Goal: Transaction & Acquisition: Purchase product/service

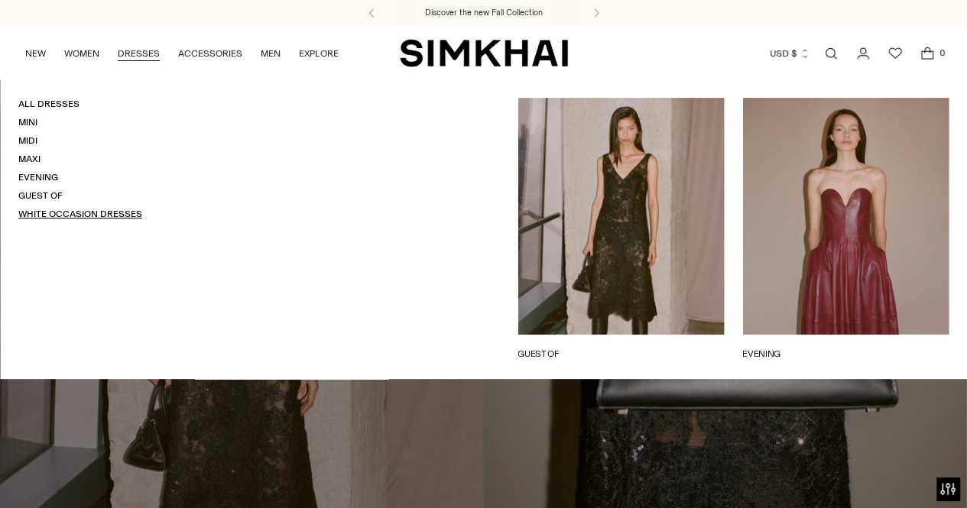
click at [99, 216] on link "White Occasion Dresses" at bounding box center [80, 214] width 124 height 11
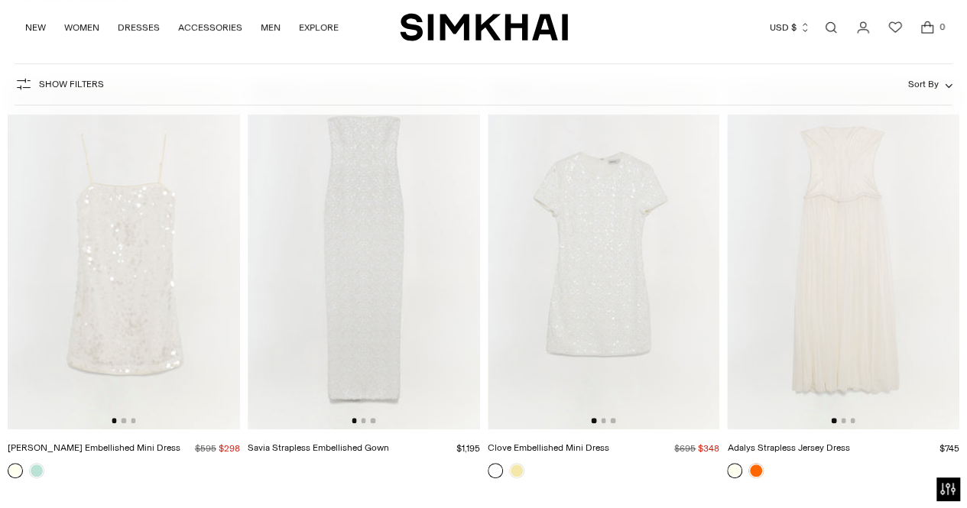
scroll to position [3115, 0]
click at [888, 279] on img at bounding box center [843, 256] width 232 height 348
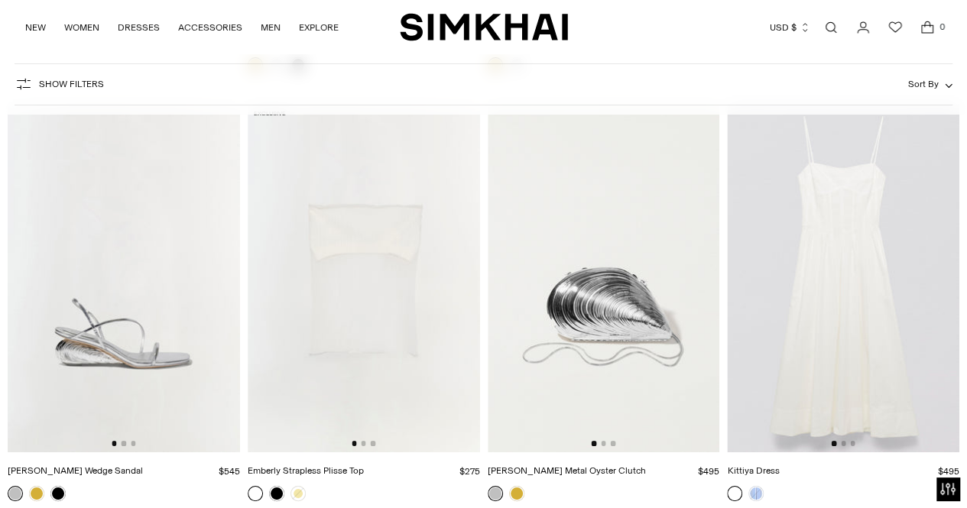
scroll to position [5674, 0]
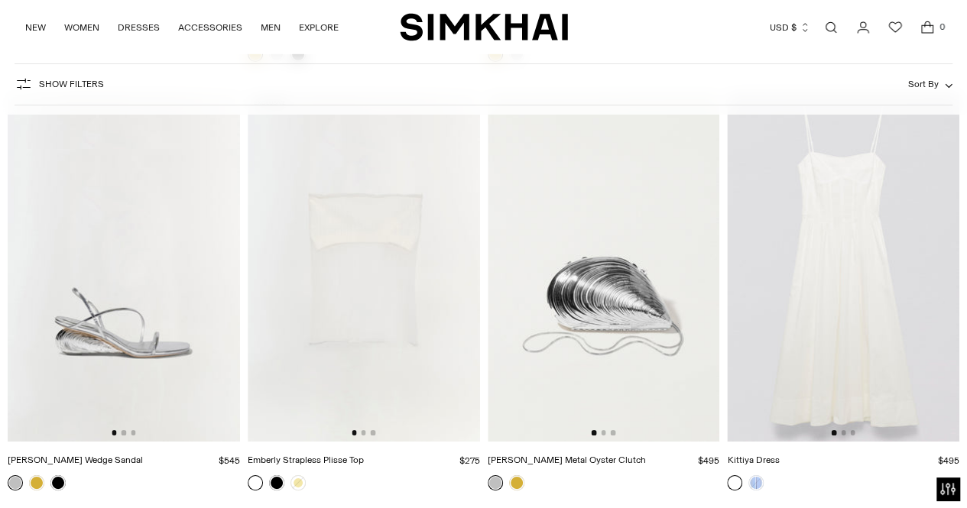
click at [865, 232] on img at bounding box center [843, 267] width 232 height 348
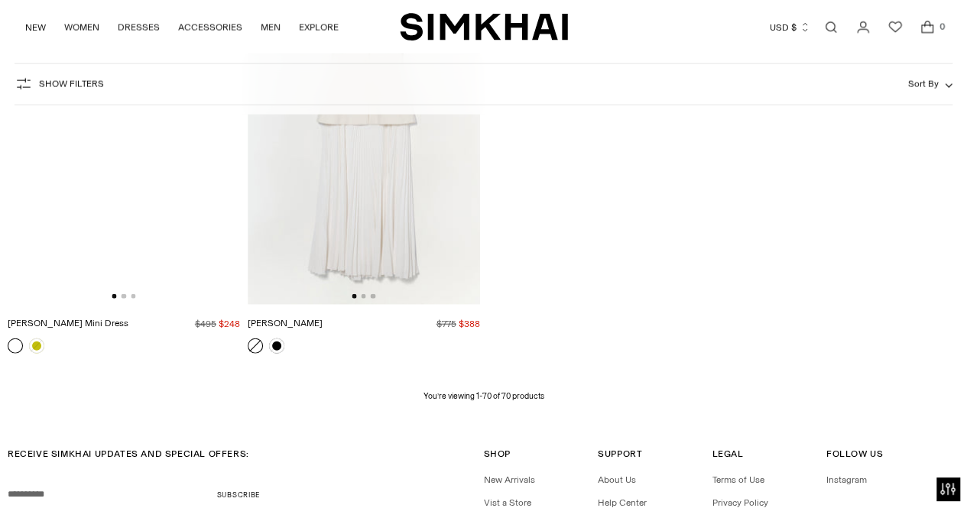
scroll to position [7557, 0]
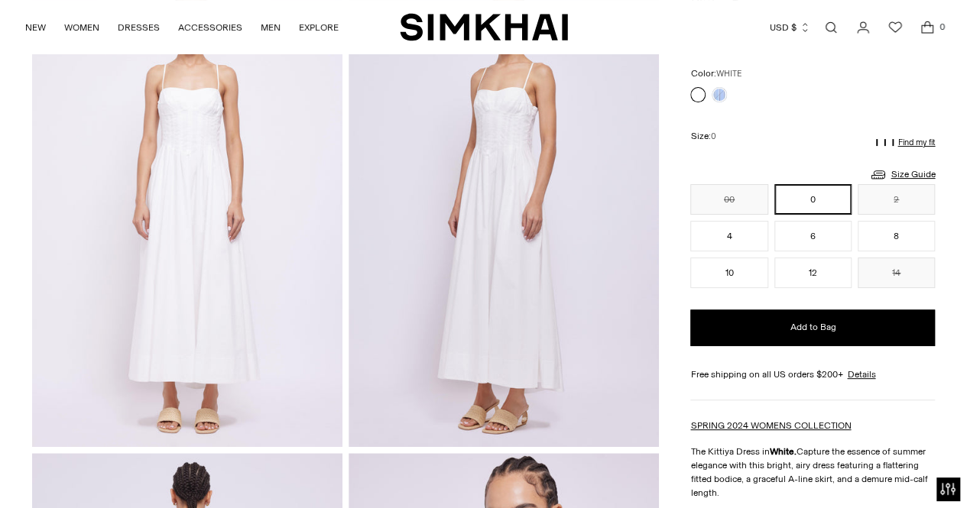
scroll to position [129, 0]
